Goal: Find specific page/section: Find specific page/section

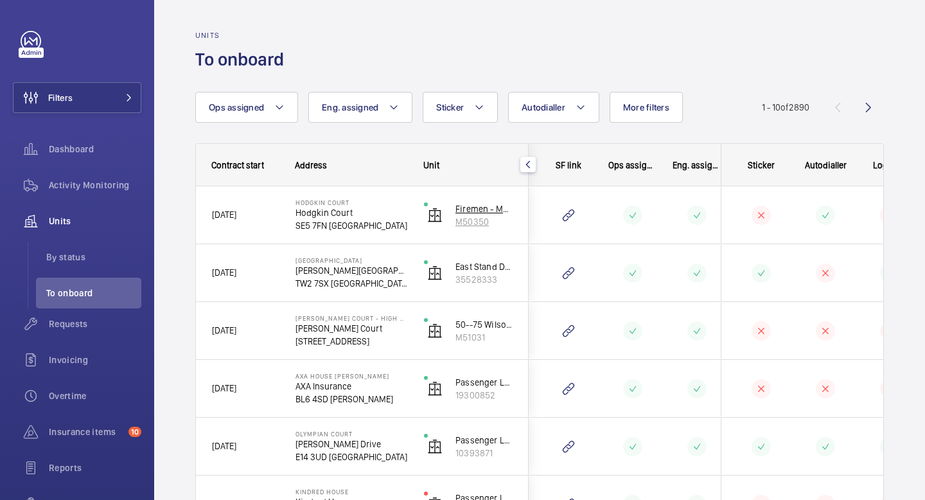
click at [431, 215] on img at bounding box center [434, 214] width 15 height 15
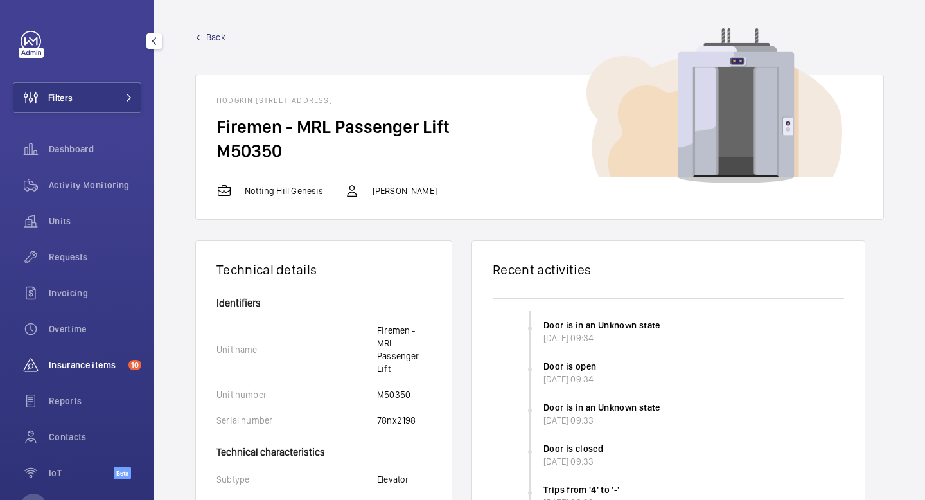
click at [101, 369] on span "Insurance items" at bounding box center [86, 364] width 75 height 13
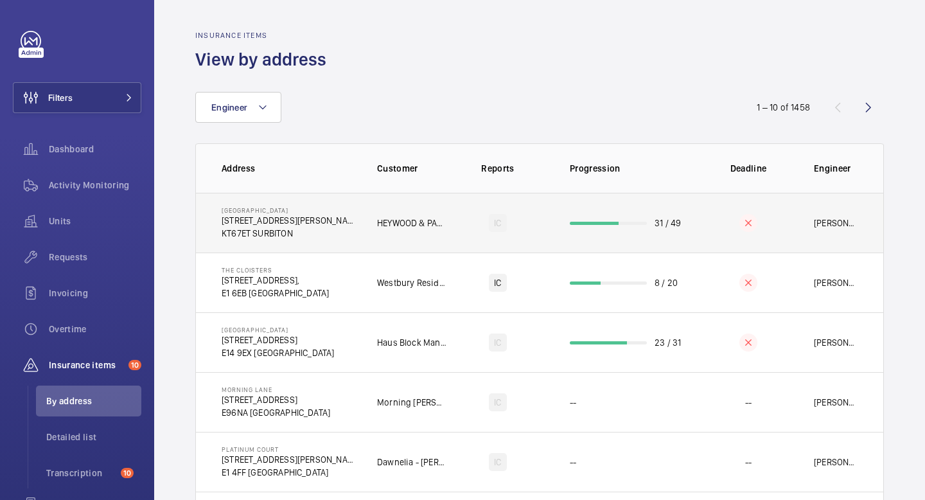
click at [430, 226] on p "HEYWOOD & PARTNERS" at bounding box center [411, 222] width 69 height 13
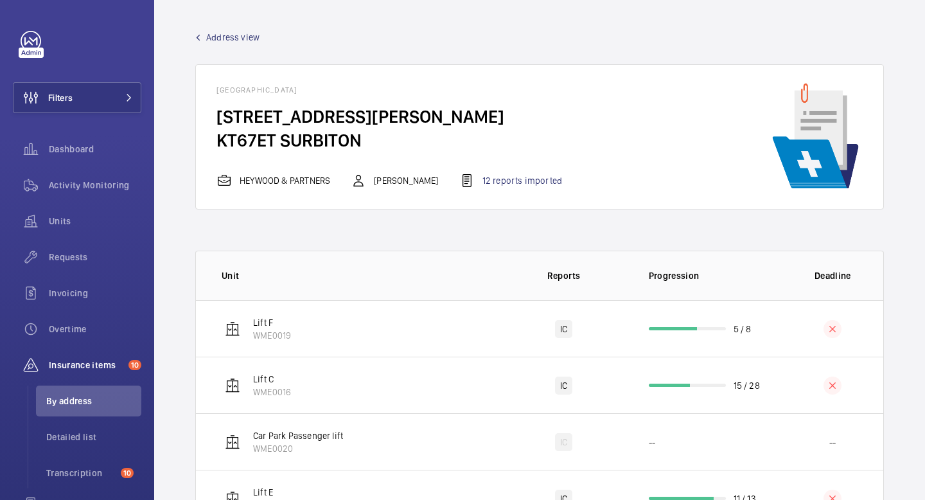
click at [287, 185] on div "HEYWOOD & PARTNERS" at bounding box center [273, 180] width 114 height 15
click at [90, 192] on div "Activity Monitoring" at bounding box center [77, 185] width 128 height 31
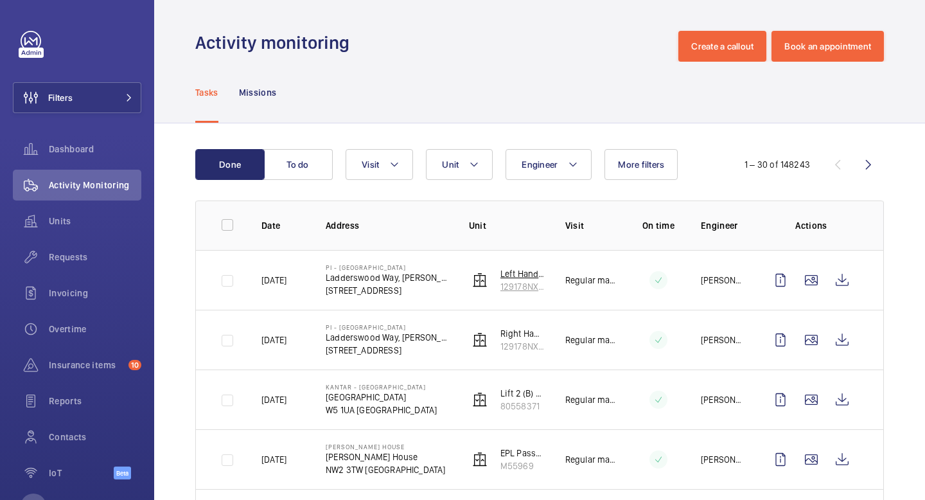
click at [474, 280] on img at bounding box center [479, 279] width 15 height 15
